Goal: Task Accomplishment & Management: Manage account settings

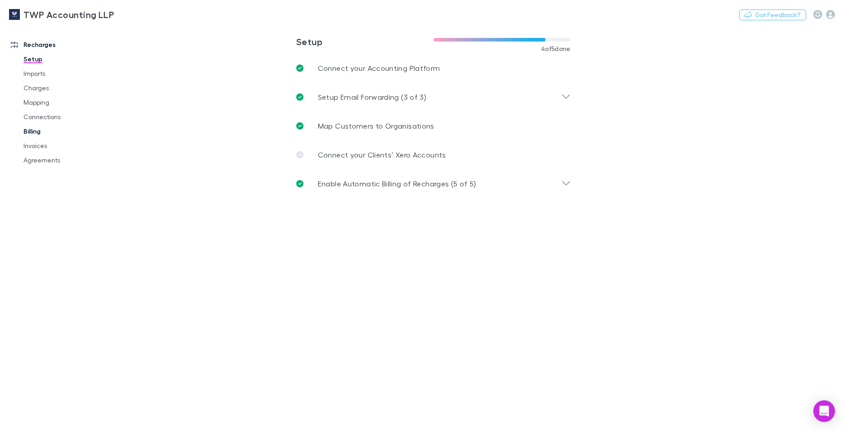
click at [37, 131] on link "Billing" at bounding box center [68, 131] width 108 height 14
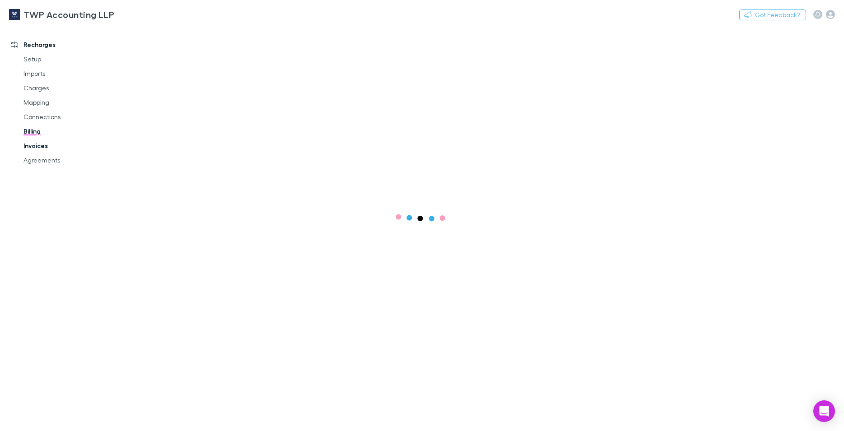
click at [35, 147] on link "Invoices" at bounding box center [68, 146] width 108 height 14
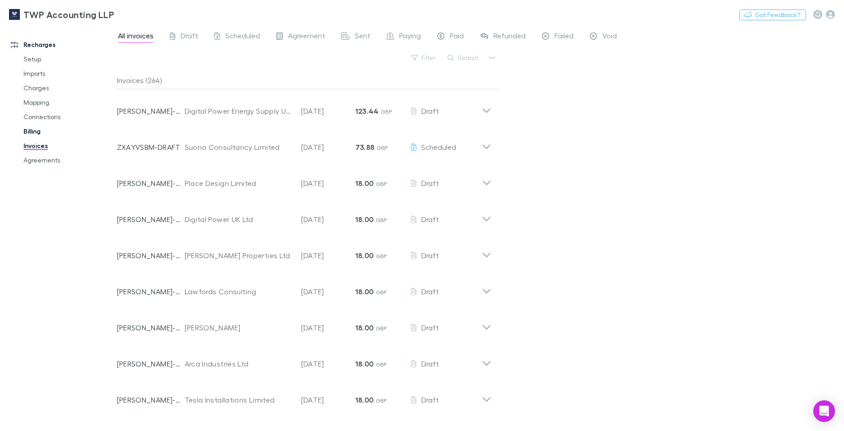
click at [34, 132] on link "Billing" at bounding box center [68, 131] width 108 height 14
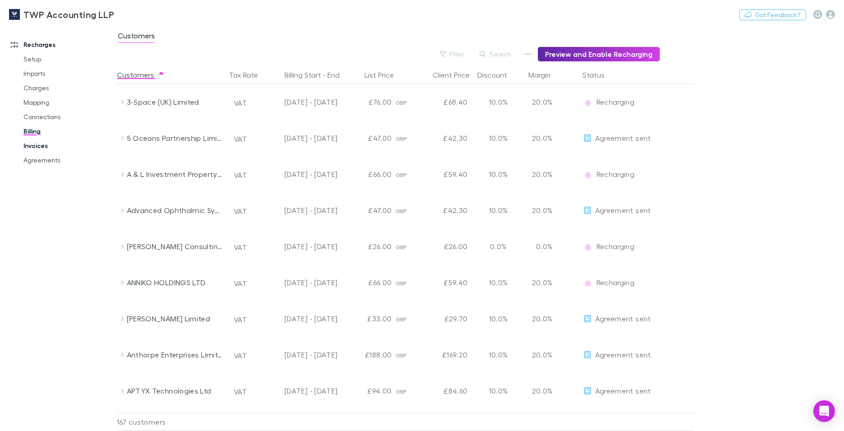
click at [35, 146] on link "Invoices" at bounding box center [68, 146] width 108 height 14
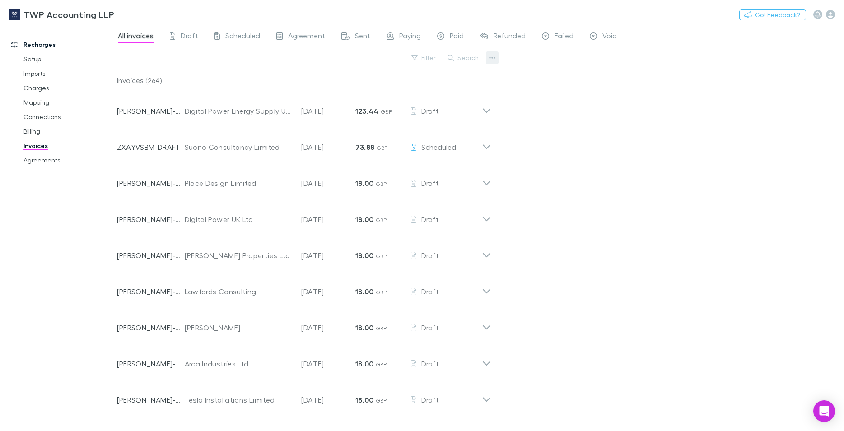
click at [493, 58] on icon "button" at bounding box center [492, 58] width 6 height 2
click at [33, 132] on div at bounding box center [422, 215] width 844 height 431
click at [37, 130] on link "Billing" at bounding box center [68, 131] width 108 height 14
click at [35, 147] on link "Invoices" at bounding box center [68, 146] width 108 height 14
click at [34, 132] on link "Billing" at bounding box center [68, 131] width 108 height 14
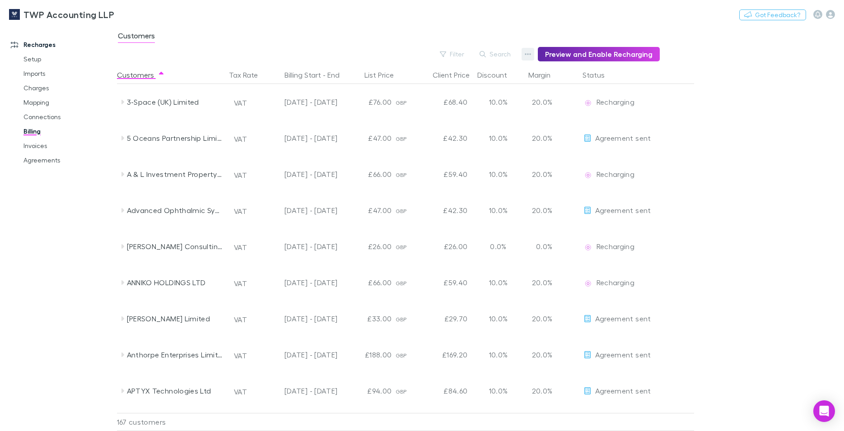
click at [531, 57] on icon "button" at bounding box center [528, 54] width 6 height 7
click at [318, 37] on div at bounding box center [422, 215] width 844 height 431
click at [41, 145] on link "Invoices" at bounding box center [68, 146] width 108 height 14
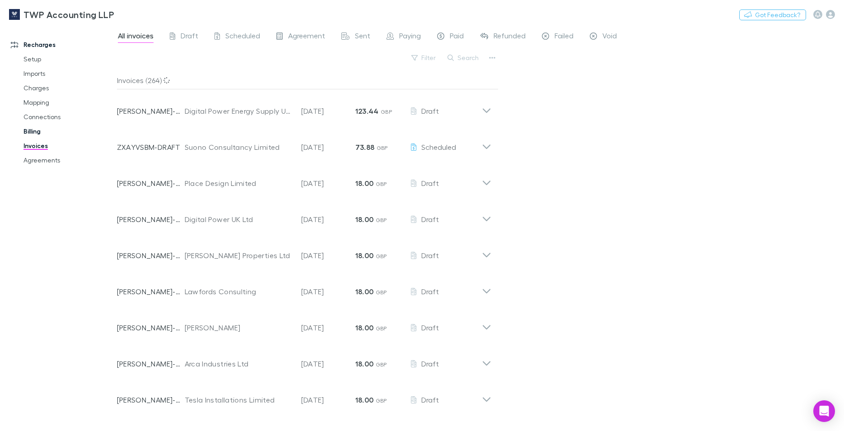
click at [38, 130] on link "Billing" at bounding box center [68, 131] width 108 height 14
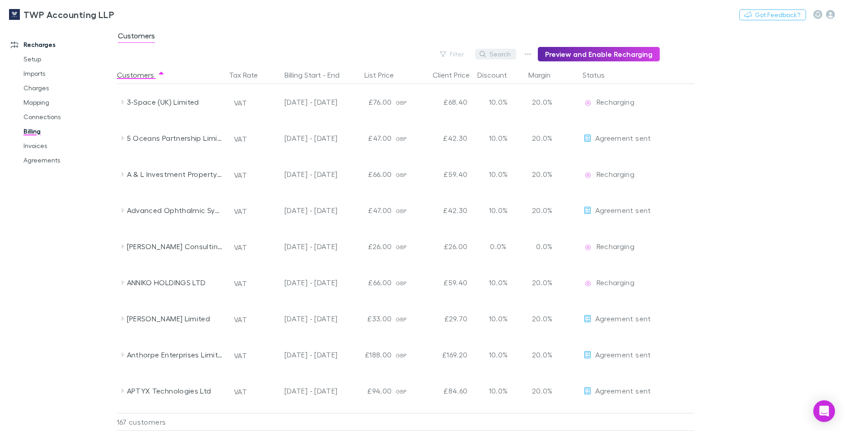
click at [495, 53] on button "Search" at bounding box center [495, 54] width 41 height 11
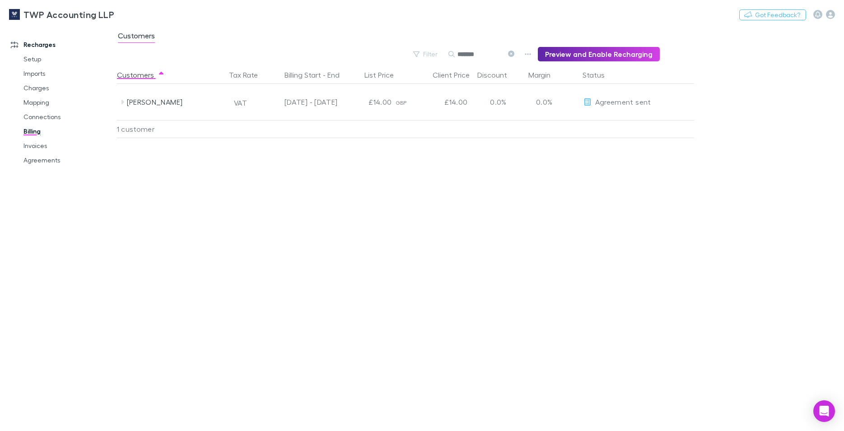
type input "*******"
click at [526, 54] on button "button" at bounding box center [528, 54] width 13 height 13
click at [35, 149] on div at bounding box center [422, 215] width 844 height 431
click at [35, 147] on link "Invoices" at bounding box center [68, 146] width 108 height 14
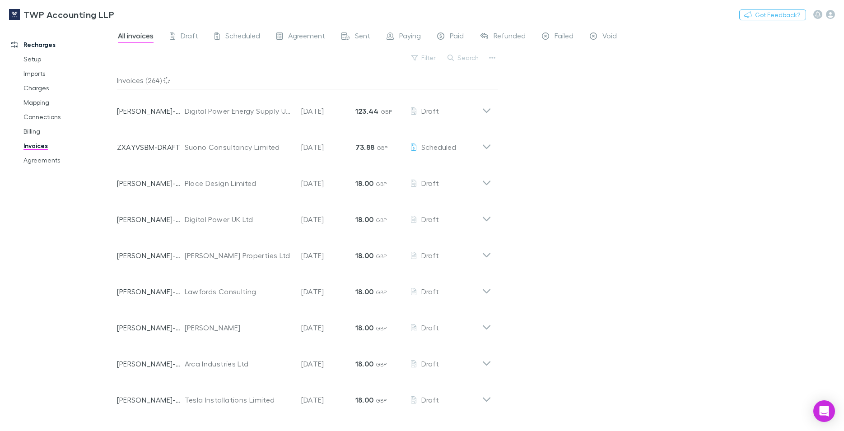
click at [35, 147] on link "Invoices" at bounding box center [68, 146] width 108 height 14
click at [464, 59] on input "text" at bounding box center [464, 57] width 14 height 13
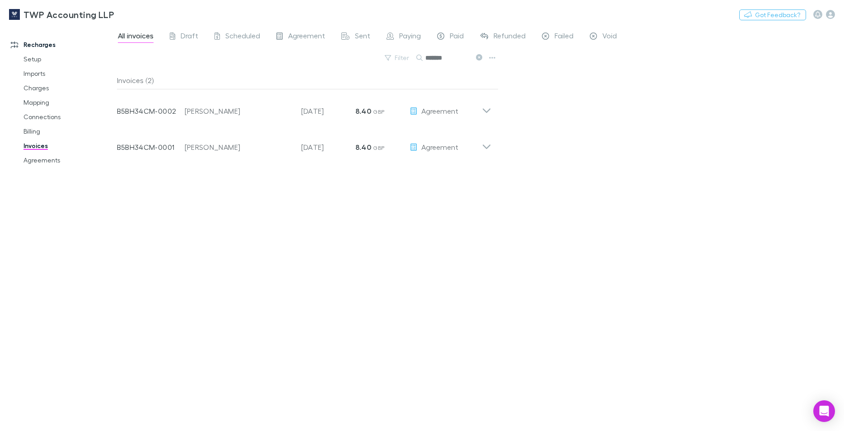
type input "*******"
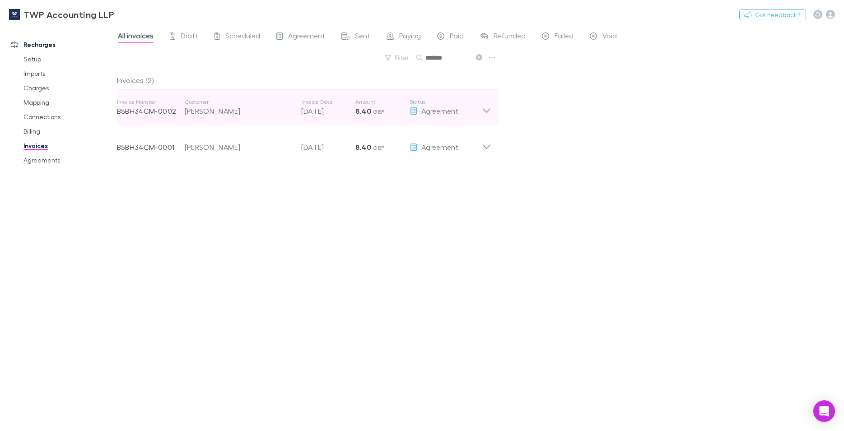
click at [486, 113] on icon at bounding box center [486, 107] width 9 height 18
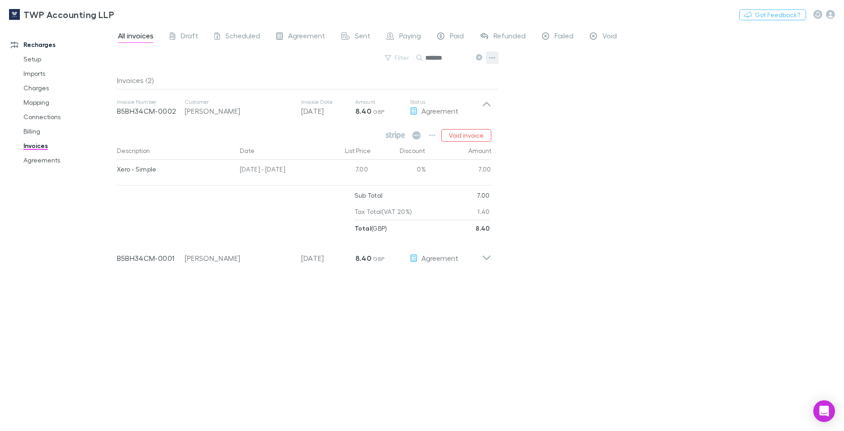
click at [490, 57] on icon "button" at bounding box center [492, 58] width 6 height 2
click at [432, 135] on icon "button" at bounding box center [432, 136] width 6 height 2
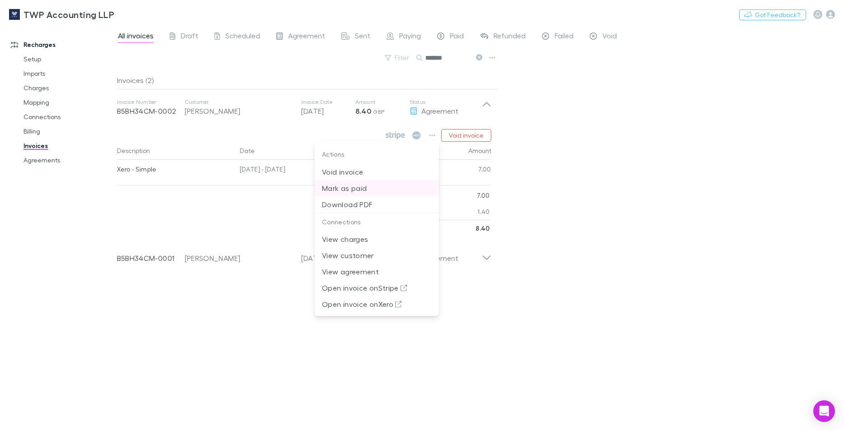
click at [346, 187] on p "Mark as paid" at bounding box center [377, 188] width 110 height 11
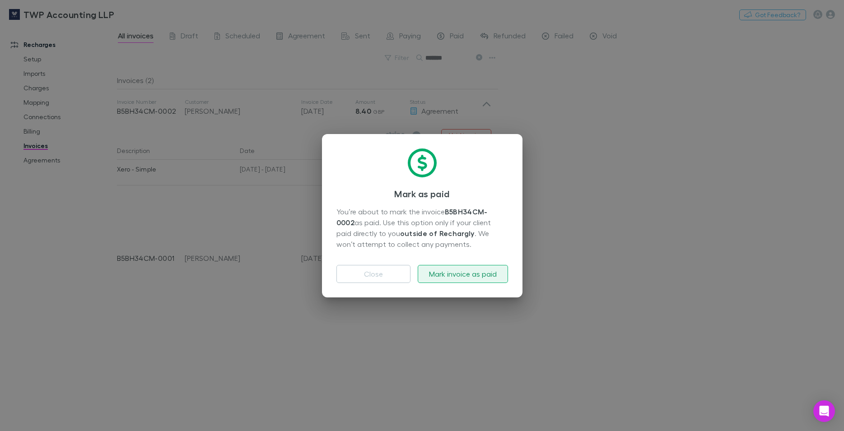
click at [444, 275] on button "Mark invoice as paid" at bounding box center [463, 274] width 90 height 18
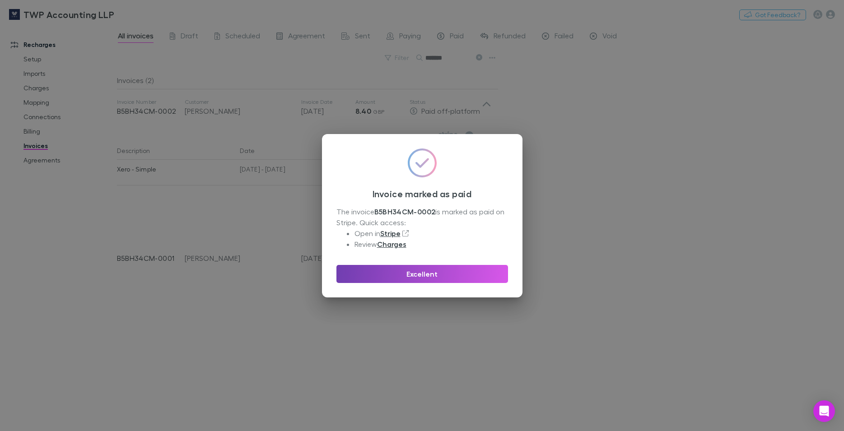
click at [444, 275] on button "Excellent" at bounding box center [422, 274] width 172 height 18
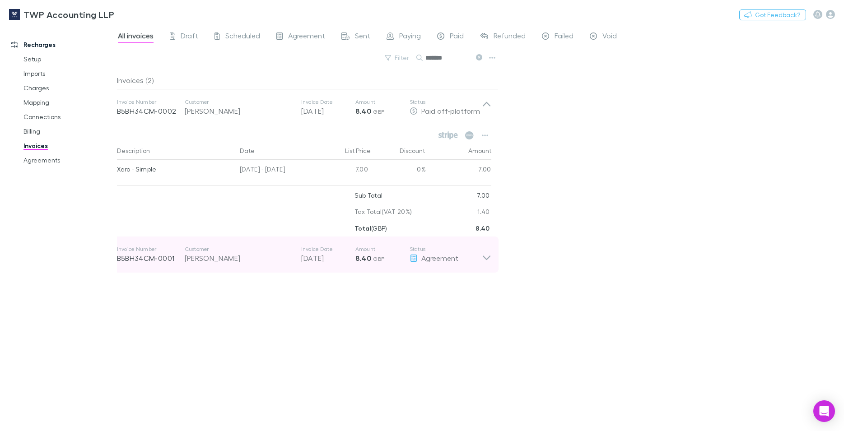
click at [487, 259] on icon at bounding box center [486, 255] width 9 height 18
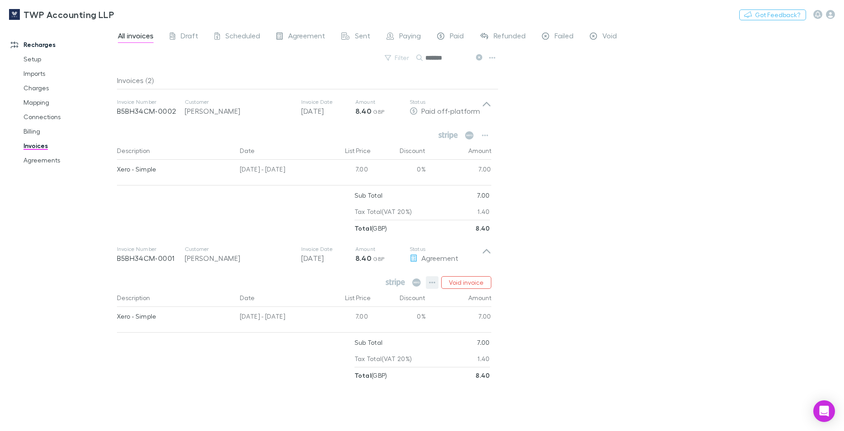
click at [430, 280] on button "button" at bounding box center [432, 282] width 13 height 13
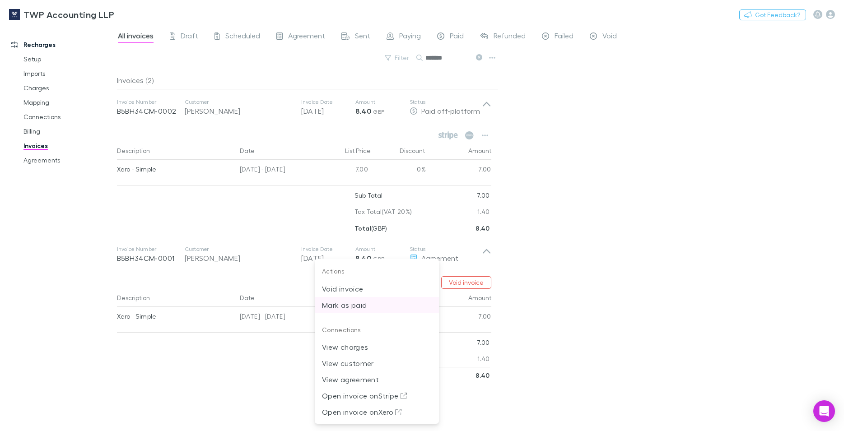
click at [354, 304] on p "Mark as paid" at bounding box center [377, 305] width 110 height 11
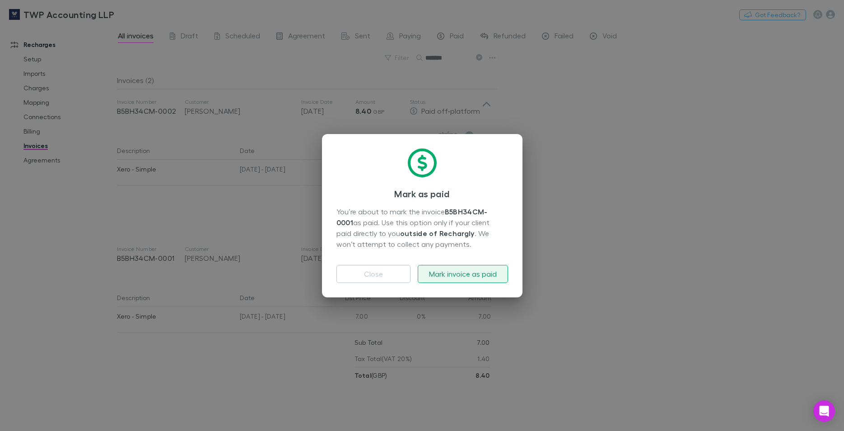
click at [467, 275] on button "Mark invoice as paid" at bounding box center [463, 274] width 90 height 18
